Goal: Navigation & Orientation: Find specific page/section

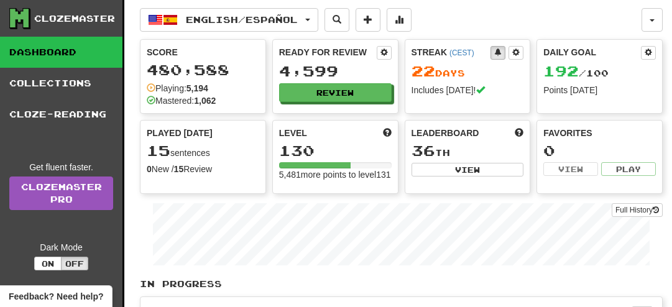
scroll to position [8, 0]
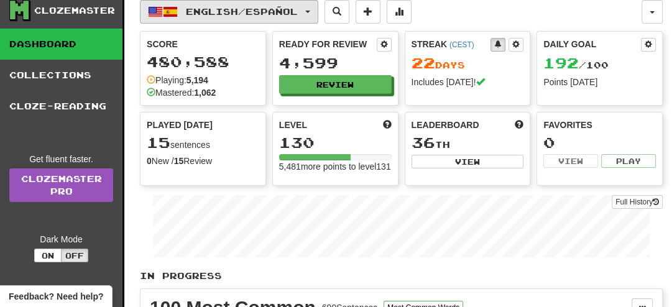
click at [290, 16] on button "English / Español" at bounding box center [229, 12] width 178 height 24
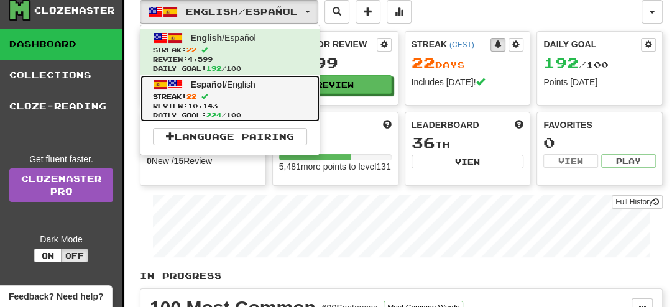
click at [196, 86] on span "Español" at bounding box center [208, 85] width 34 height 10
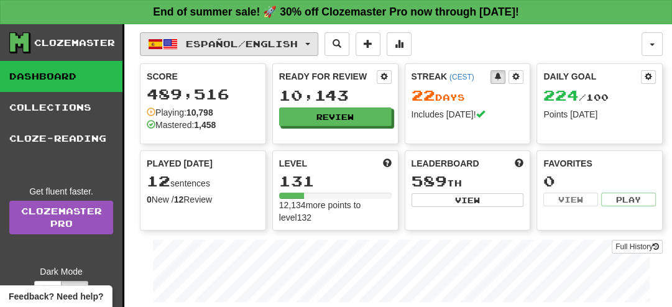
click at [179, 38] on button "Español / English" at bounding box center [229, 44] width 178 height 24
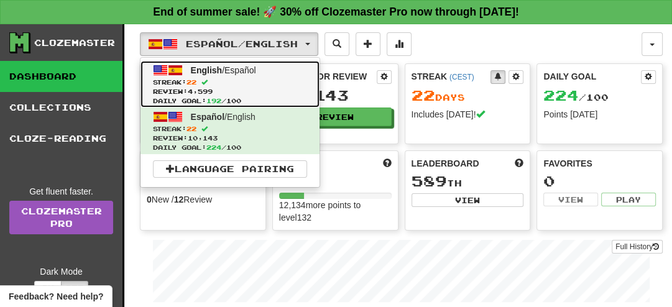
click at [196, 78] on span "22" at bounding box center [191, 81] width 10 height 7
